Goal: Task Accomplishment & Management: Complete application form

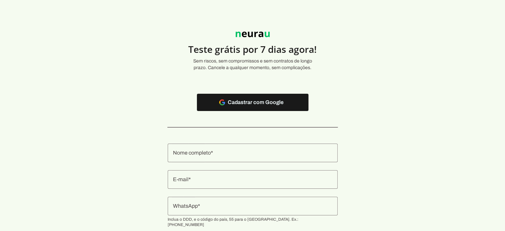
click at [225, 155] on input "Nome completo" at bounding box center [252, 153] width 159 height 8
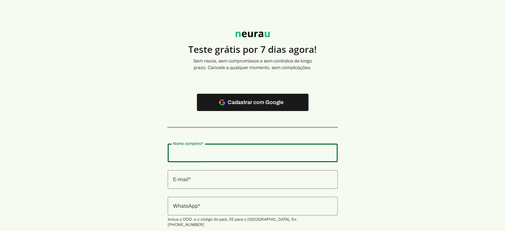
type input "[PERSON_NAME]"
type md-outlined-text-field "[PERSON_NAME]"
type input "[EMAIL_ADDRESS][DOMAIN_NAME]"
type md-outlined-text-field "[EMAIL_ADDRESS][DOMAIN_NAME]"
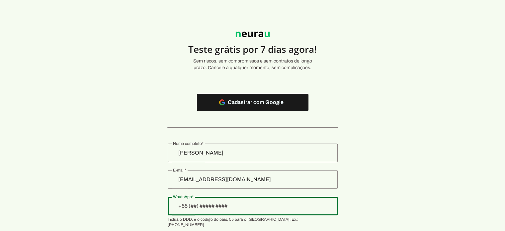
click at [227, 178] on input "[EMAIL_ADDRESS][DOMAIN_NAME]" at bounding box center [252, 179] width 159 height 8
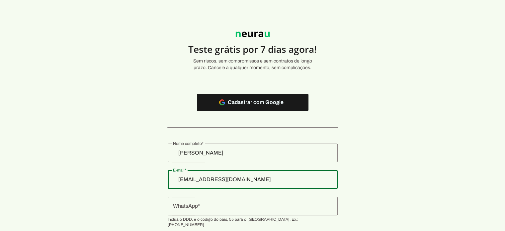
click at [227, 178] on input "[EMAIL_ADDRESS][DOMAIN_NAME]" at bounding box center [252, 179] width 159 height 8
click at [227, 178] on input "tiago" at bounding box center [252, 179] width 159 height 8
click at [228, 178] on input "tiago" at bounding box center [252, 179] width 159 height 8
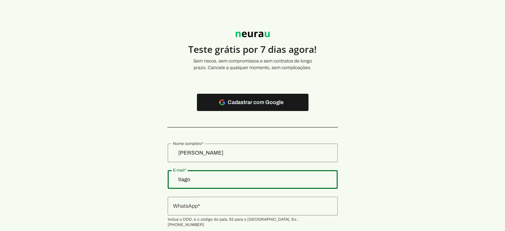
type input "tiago"
type md-outlined-text-field "tiago"
